Goal: Navigation & Orientation: Understand site structure

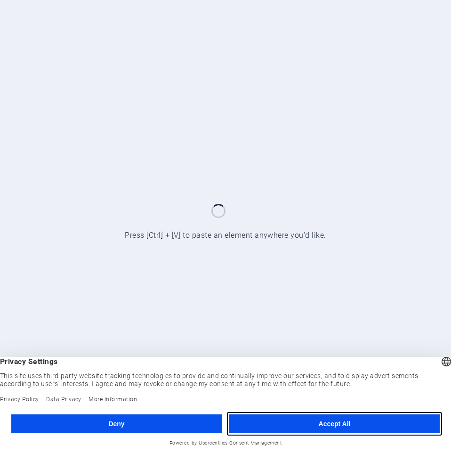
click at [303, 425] on button "Accept All" at bounding box center [334, 424] width 211 height 19
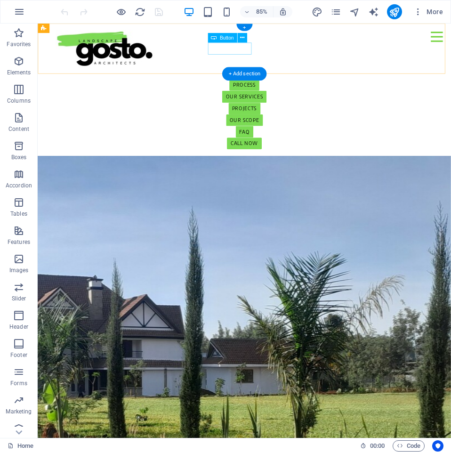
click at [254, 103] on div "our services" at bounding box center [281, 110] width 445 height 14
click at [300, 117] on div "PROJECTS" at bounding box center [281, 124] width 445 height 14
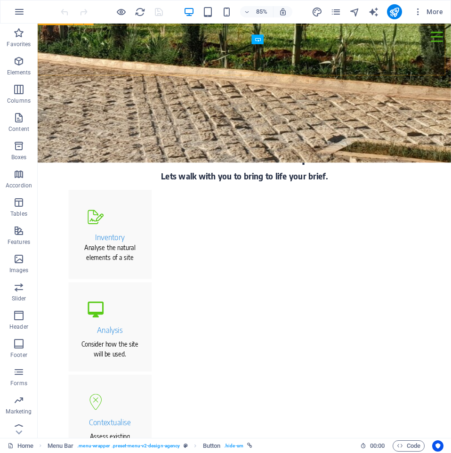
scroll to position [410, 0]
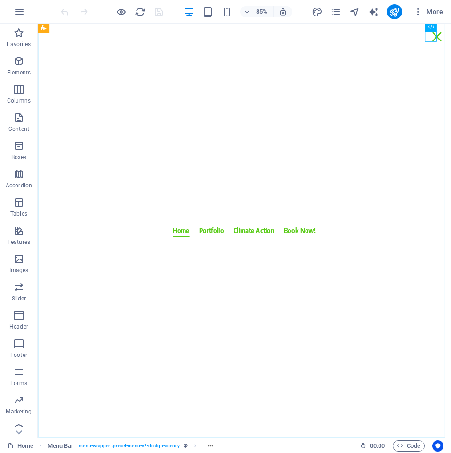
click at [231, 268] on nav "Home Portfolio Climate Action Book Now!" at bounding box center [281, 268] width 487 height 488
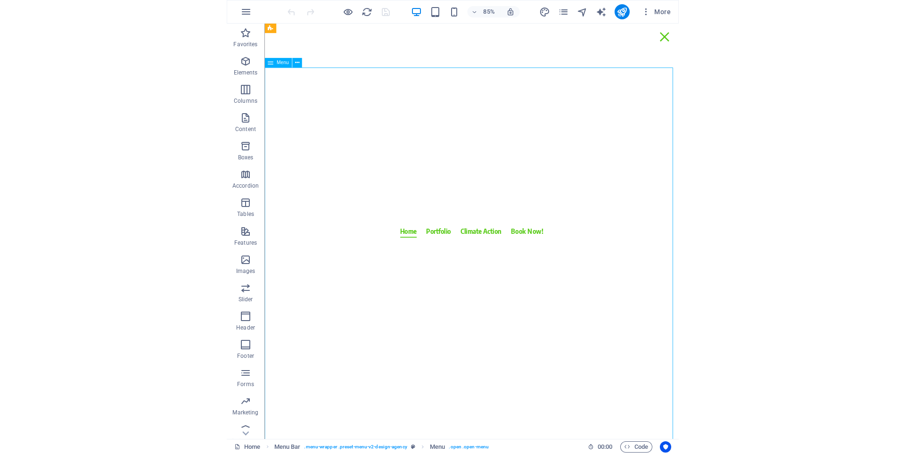
scroll to position [0, 0]
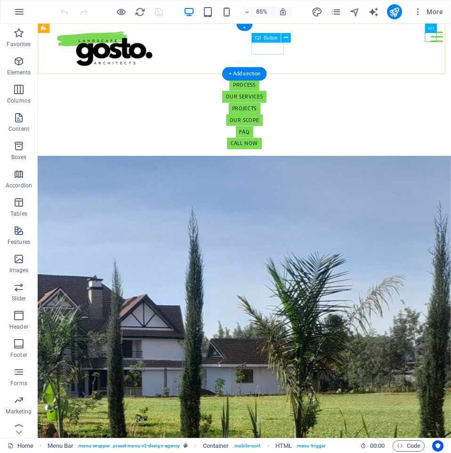
click at [311, 117] on div "PROJECTS" at bounding box center [281, 124] width 445 height 14
click at [193, 75] on div "about" at bounding box center [281, 82] width 445 height 14
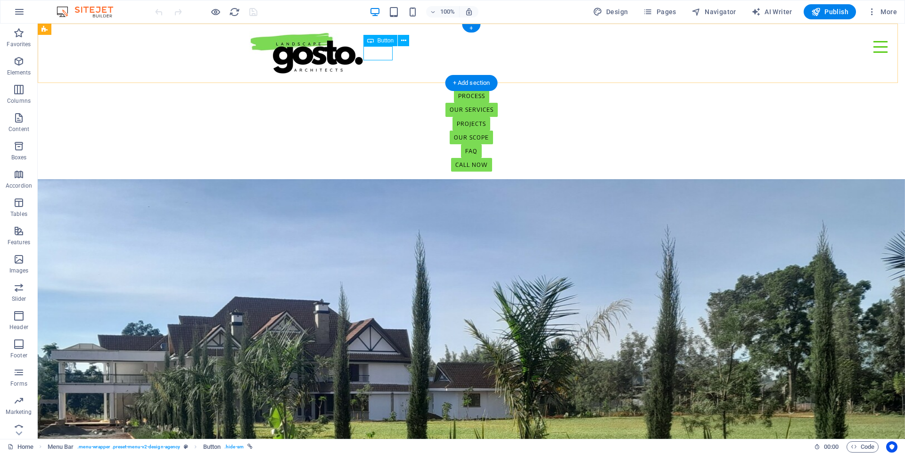
click at [381, 75] on div "about" at bounding box center [471, 82] width 445 height 14
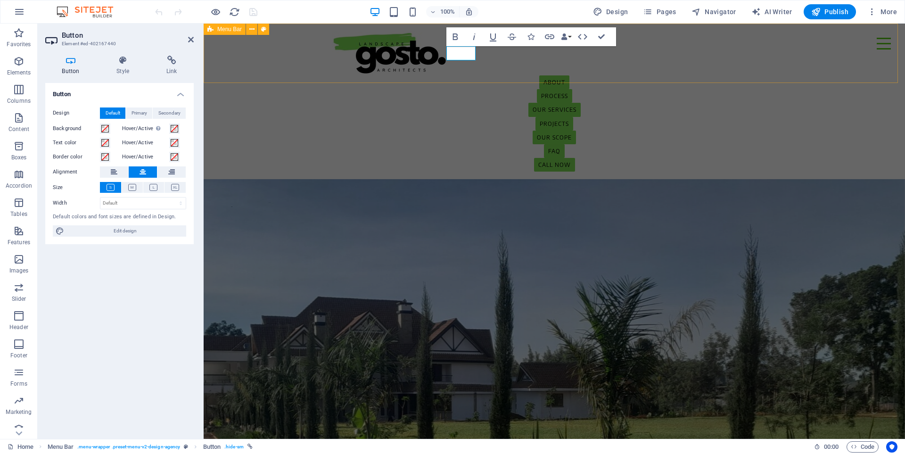
click at [451, 66] on div "Home Portfolio Climate Action Book Now! about Process our services PROJECTS Our…" at bounding box center [554, 101] width 701 height 155
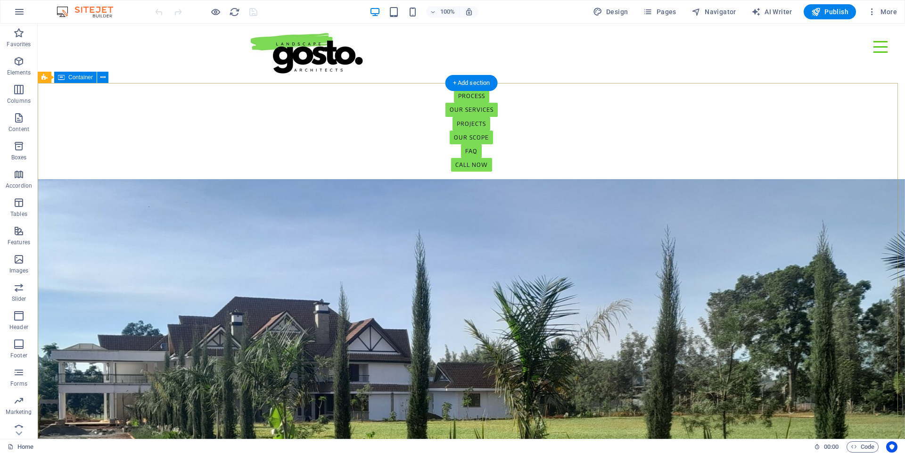
click at [140, 187] on div "YOU GOT A SITE, WE MAKE IT A GOOD LANDSCAPE. We design outdoor public areas, pr…" at bounding box center [471, 324] width 867 height 291
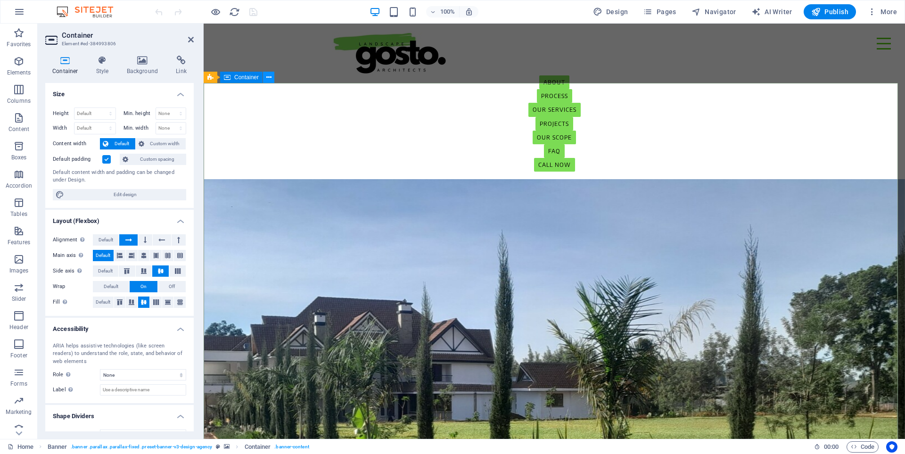
click at [267, 78] on icon at bounding box center [268, 78] width 5 height 10
click at [278, 56] on div "Home Portfolio Climate Action Book Now! about Process our services PROJECTS Our…" at bounding box center [554, 101] width 701 height 155
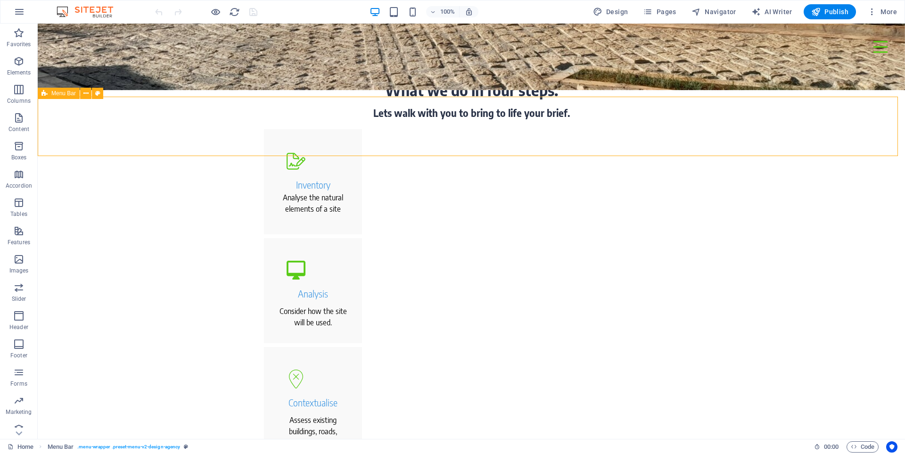
scroll to position [377, 0]
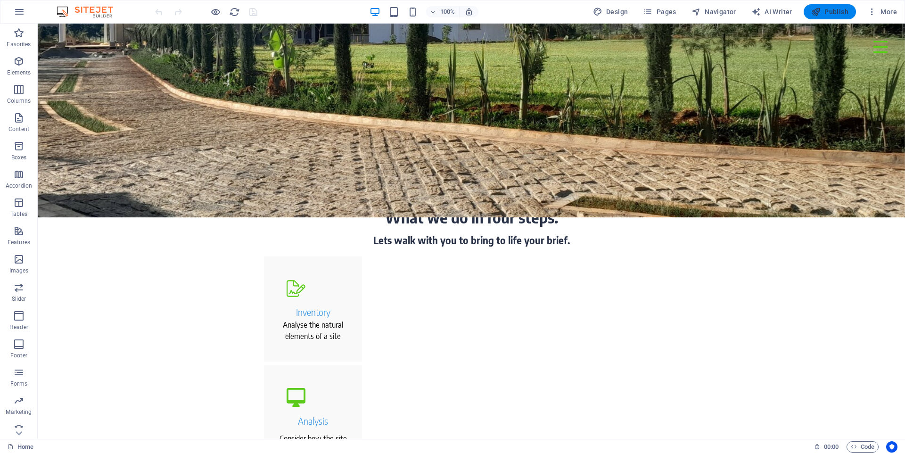
click at [451, 14] on span "Publish" at bounding box center [829, 11] width 37 height 9
